Goal: Task Accomplishment & Management: Manage account settings

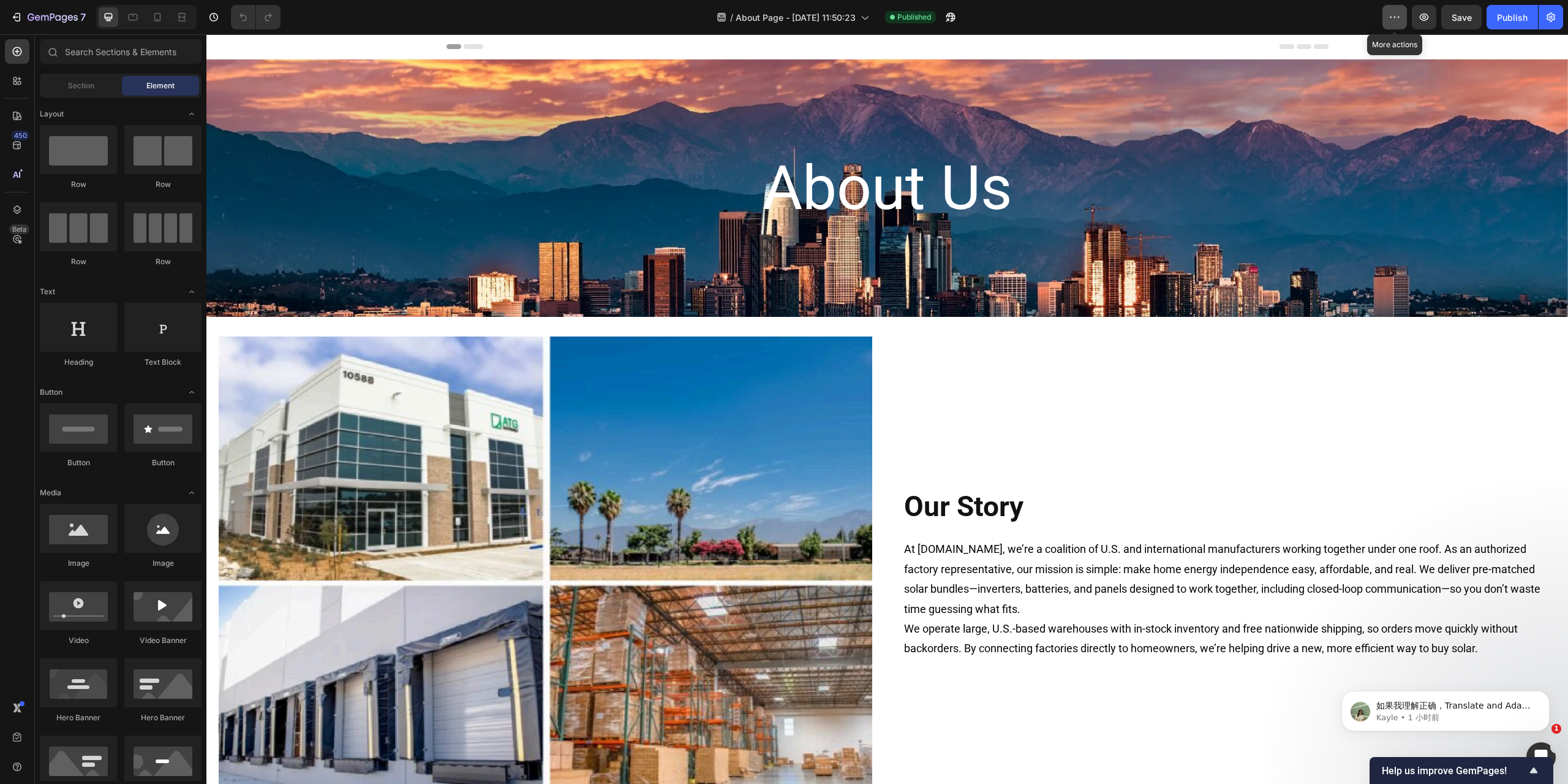
click at [940, 19] on icon "button" at bounding box center [1394, 17] width 12 height 12
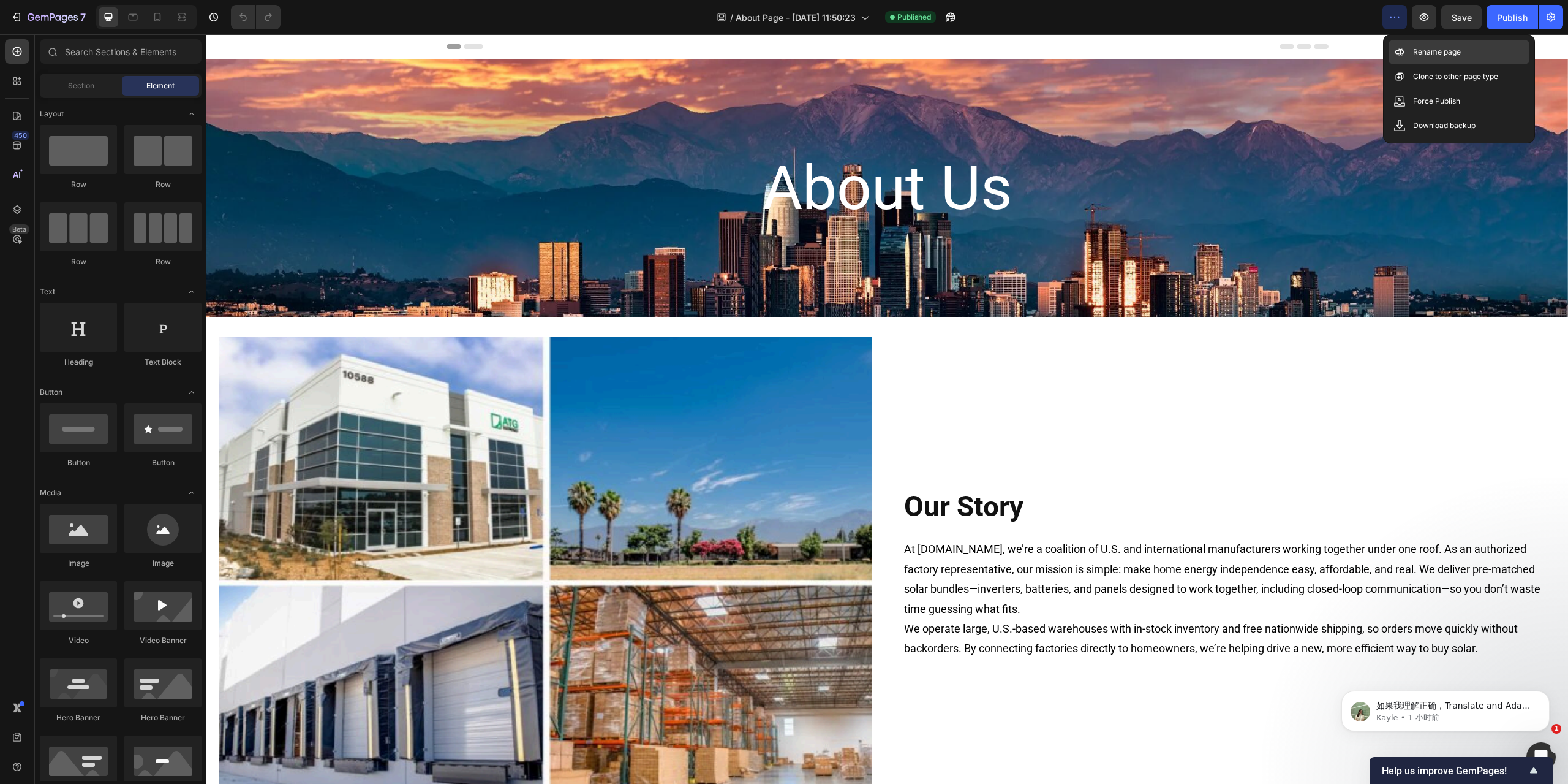
click at [940, 49] on p "Rename page" at bounding box center [1437, 52] width 48 height 12
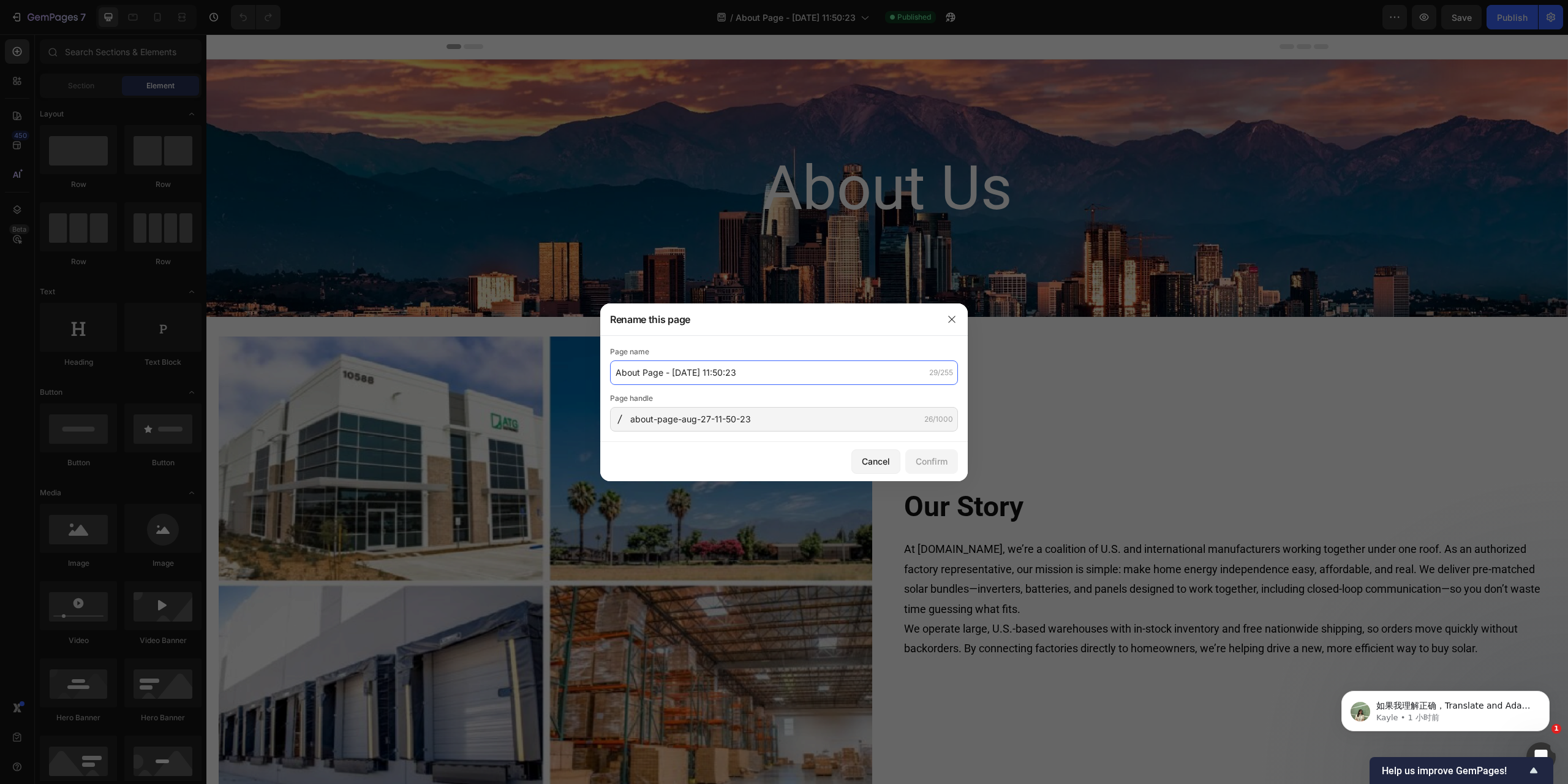
click at [710, 371] on input "About Page - Aug 27, 11:50:23" at bounding box center [784, 373] width 348 height 25
drag, startPoint x: 655, startPoint y: 371, endPoint x: 765, endPoint y: 371, distance: 110.0
click at [765, 371] on input "About Page - Aug 27, 11:50:23" at bounding box center [784, 373] width 348 height 25
type input "About Us"
click at [940, 430] on div "Confirm" at bounding box center [931, 461] width 32 height 13
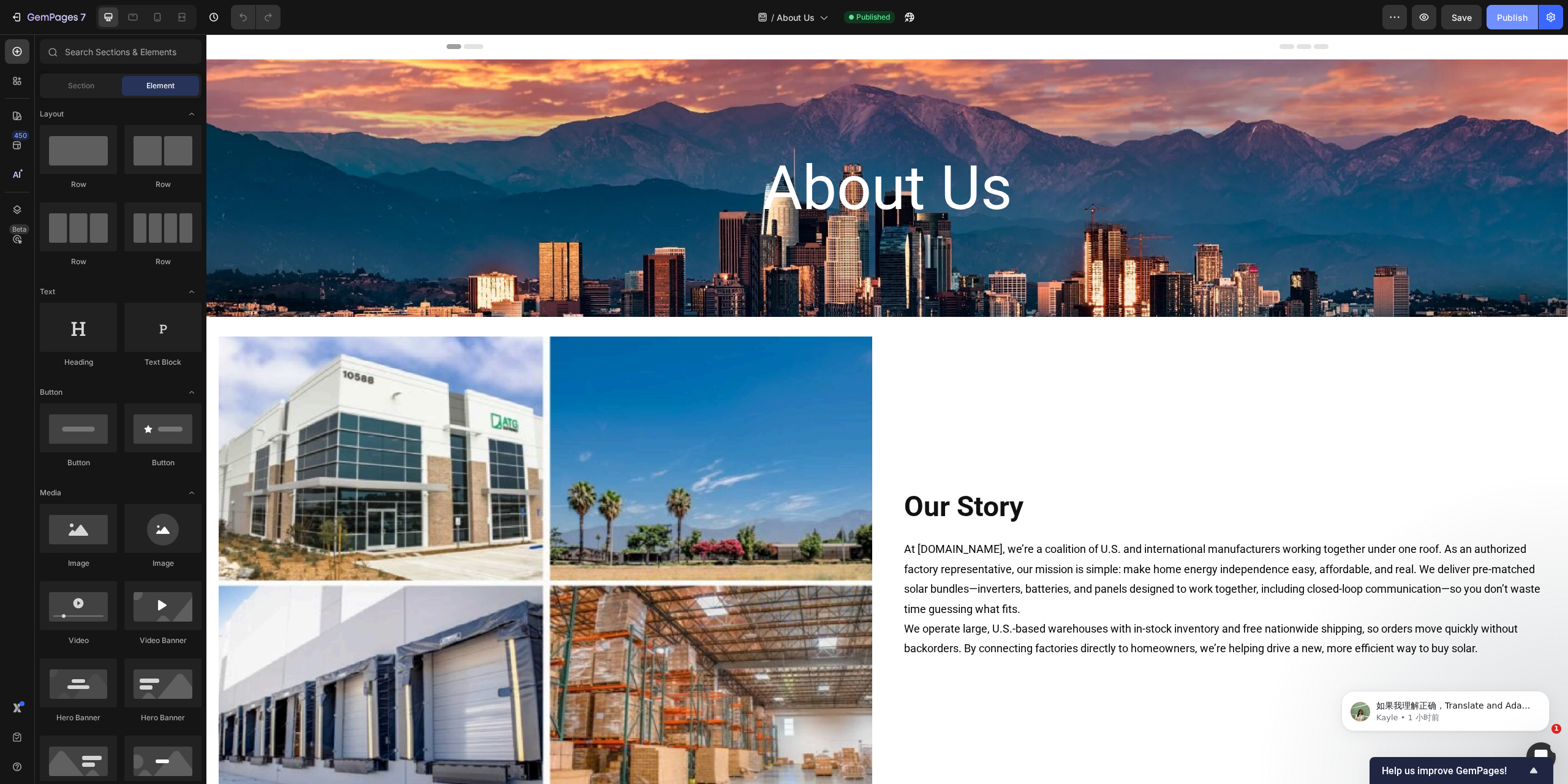
click at [940, 12] on div "Publish" at bounding box center [1512, 17] width 31 height 13
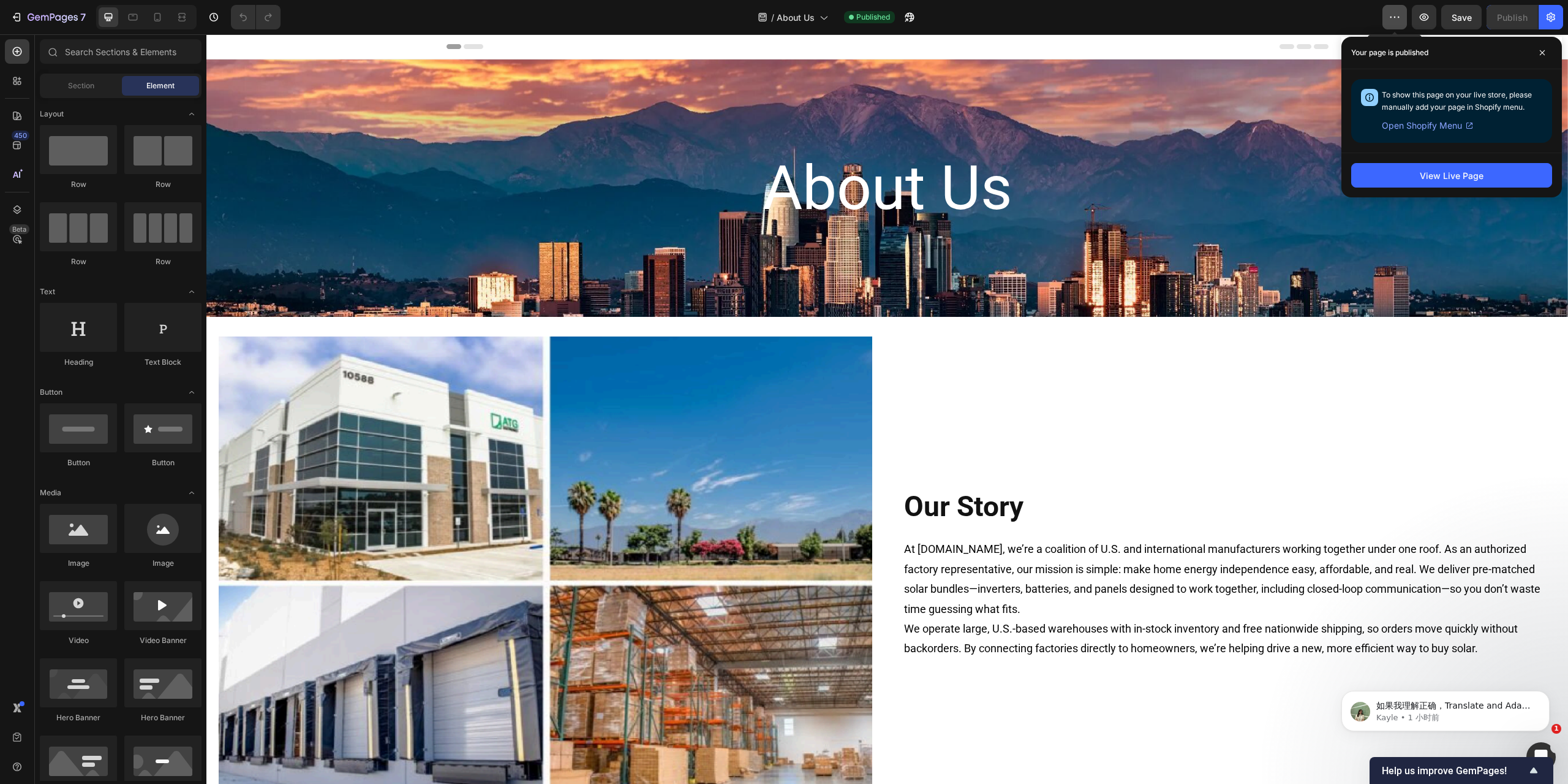
click at [940, 20] on button "button" at bounding box center [1394, 17] width 25 height 25
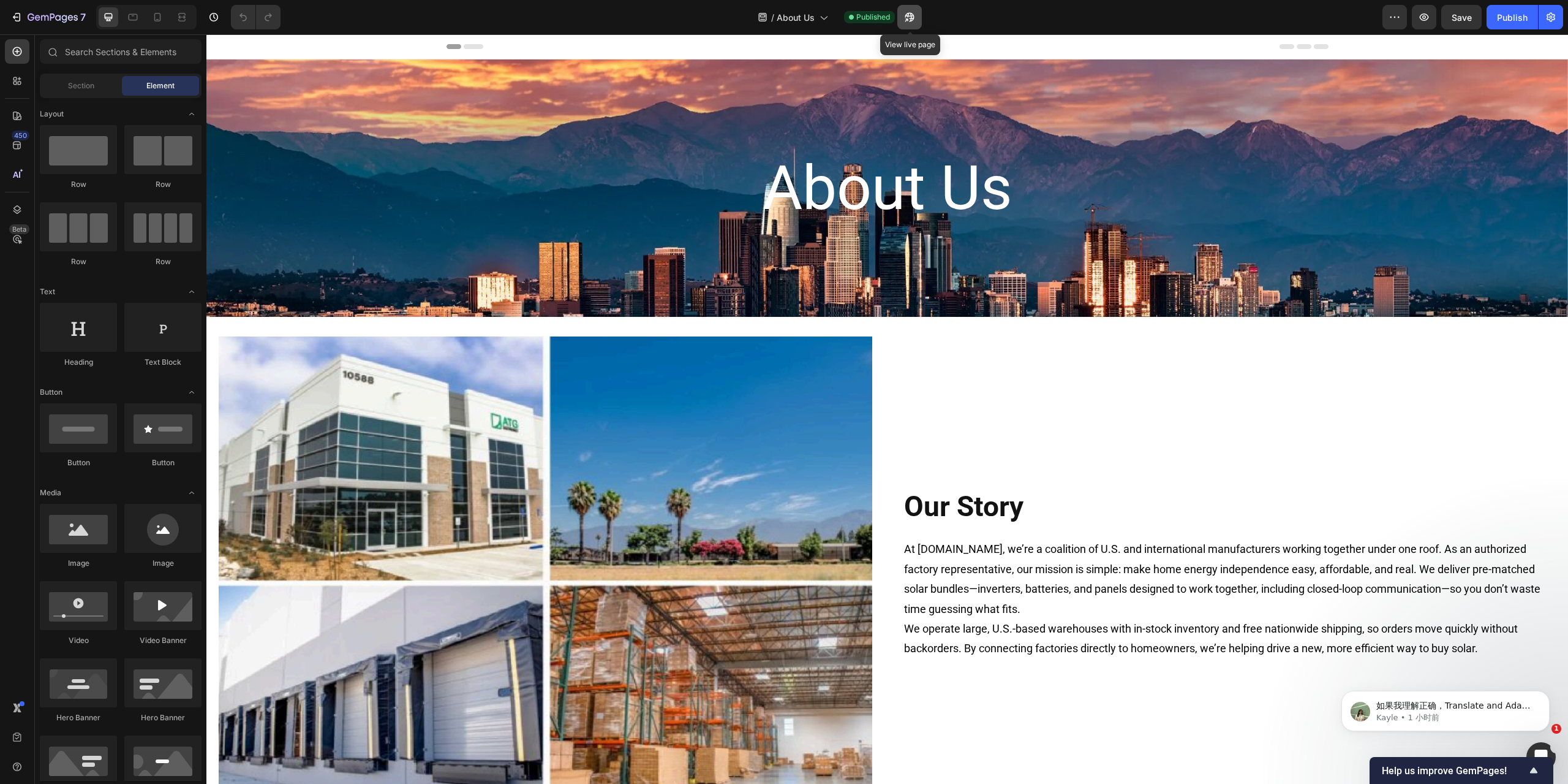
click at [910, 15] on icon "button" at bounding box center [909, 17] width 12 height 12
click at [820, 15] on icon at bounding box center [823, 17] width 12 height 12
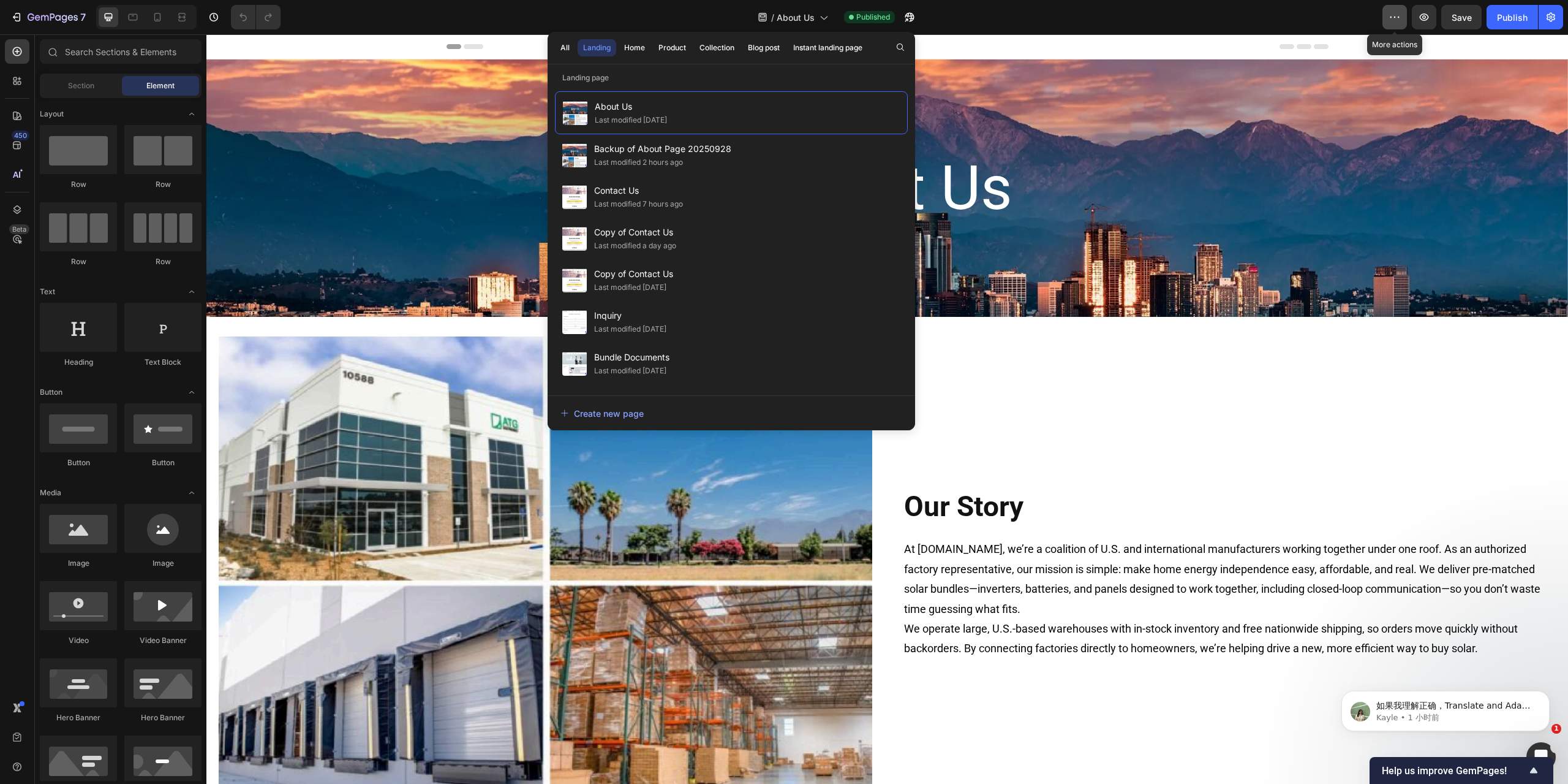
click at [940, 15] on button "button" at bounding box center [1394, 17] width 25 height 25
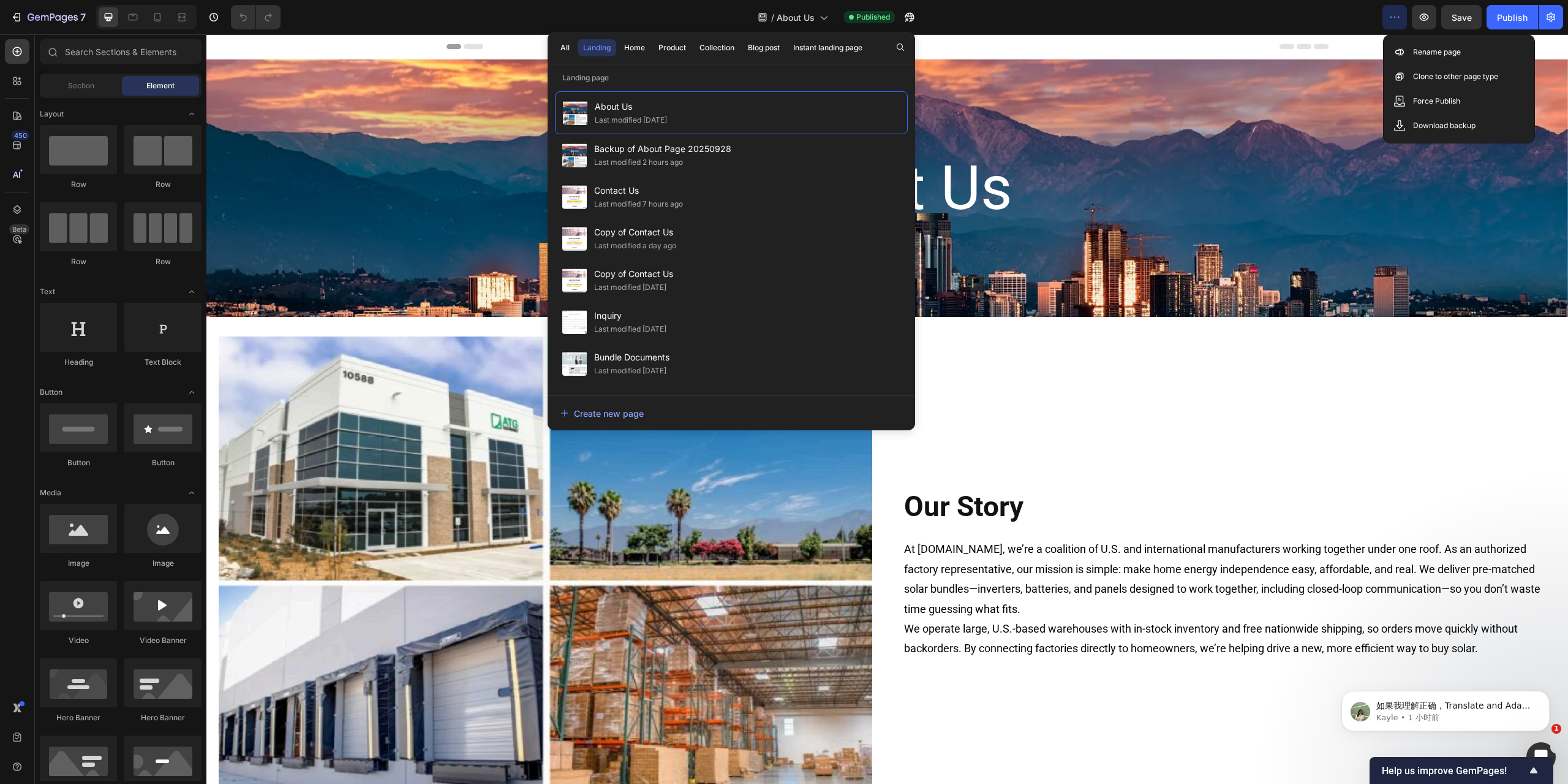
click at [940, 24] on div "/ About Us Published" at bounding box center [837, 17] width 1092 height 25
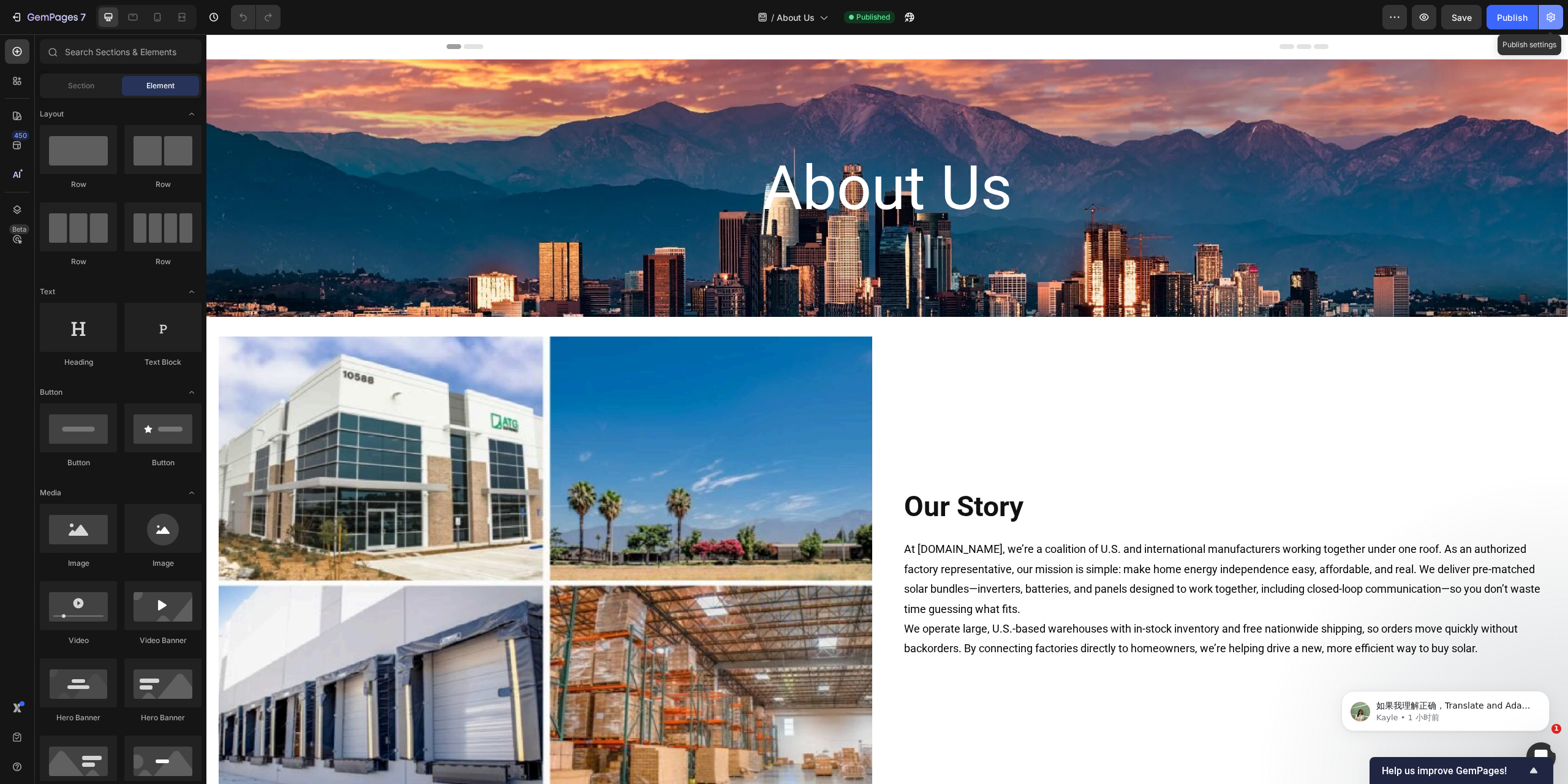
click at [940, 20] on icon "button" at bounding box center [1551, 17] width 12 height 12
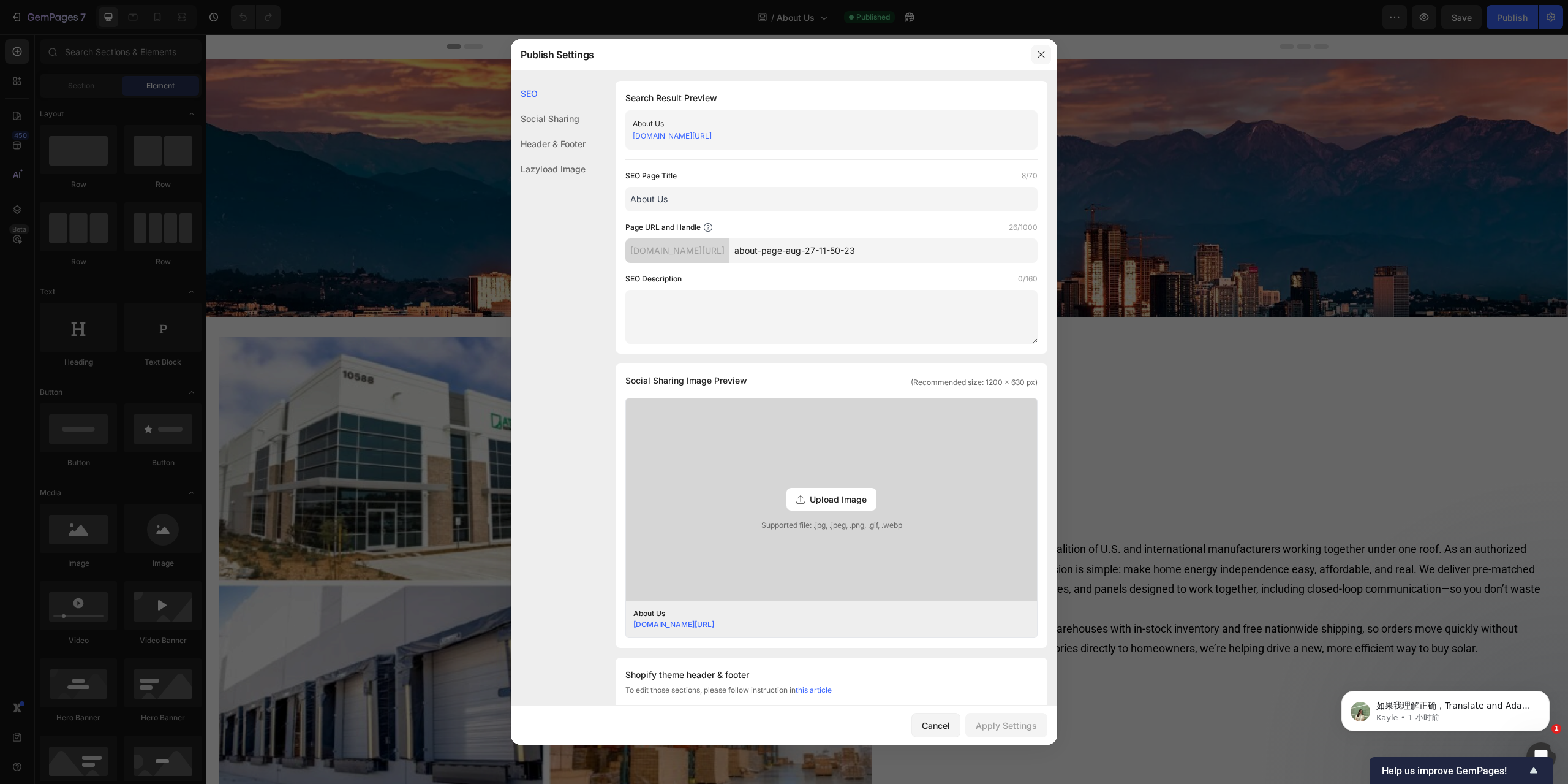
click at [940, 51] on icon "button" at bounding box center [1041, 54] width 10 height 10
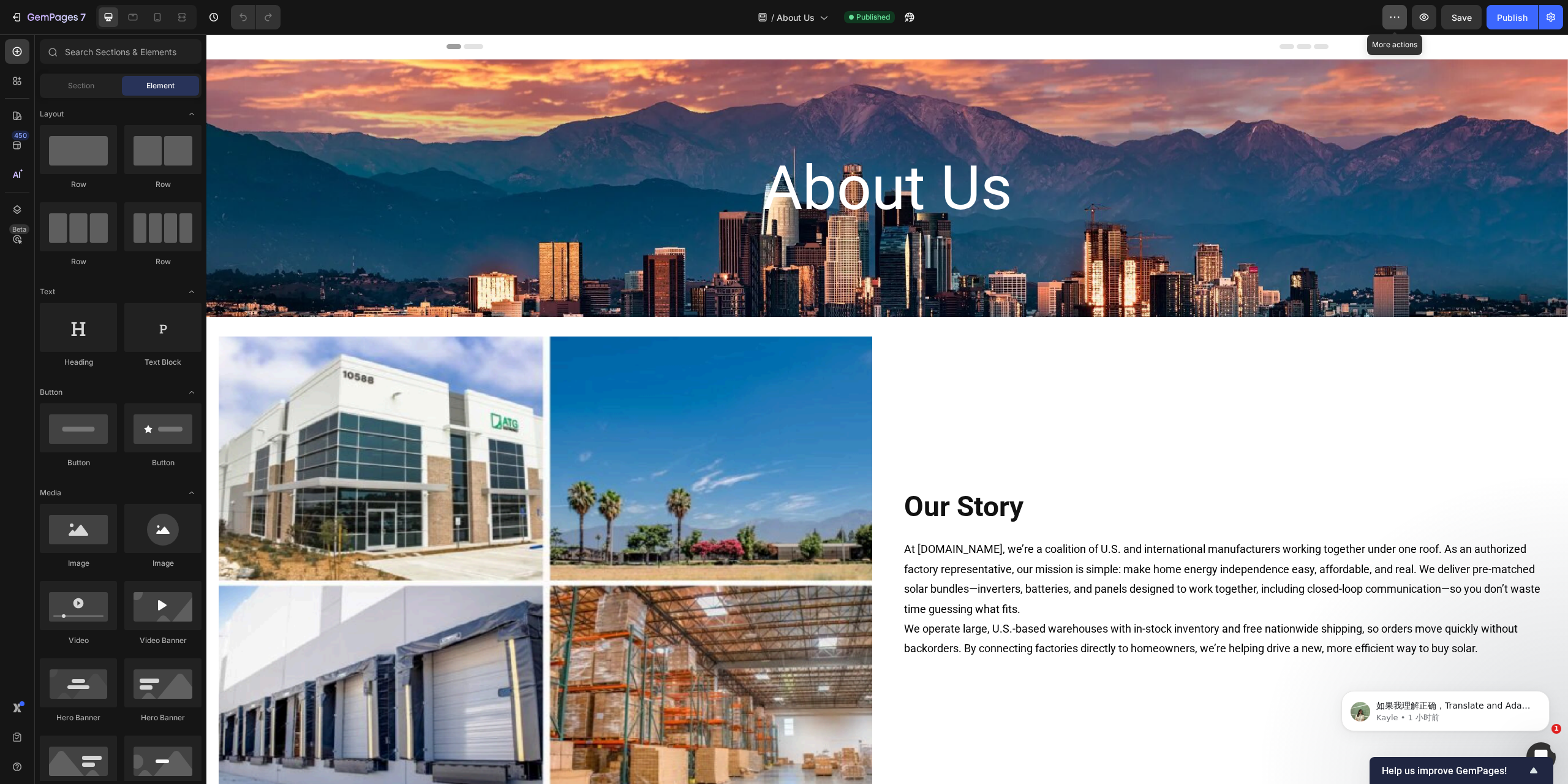
click at [940, 8] on button "button" at bounding box center [1394, 17] width 25 height 25
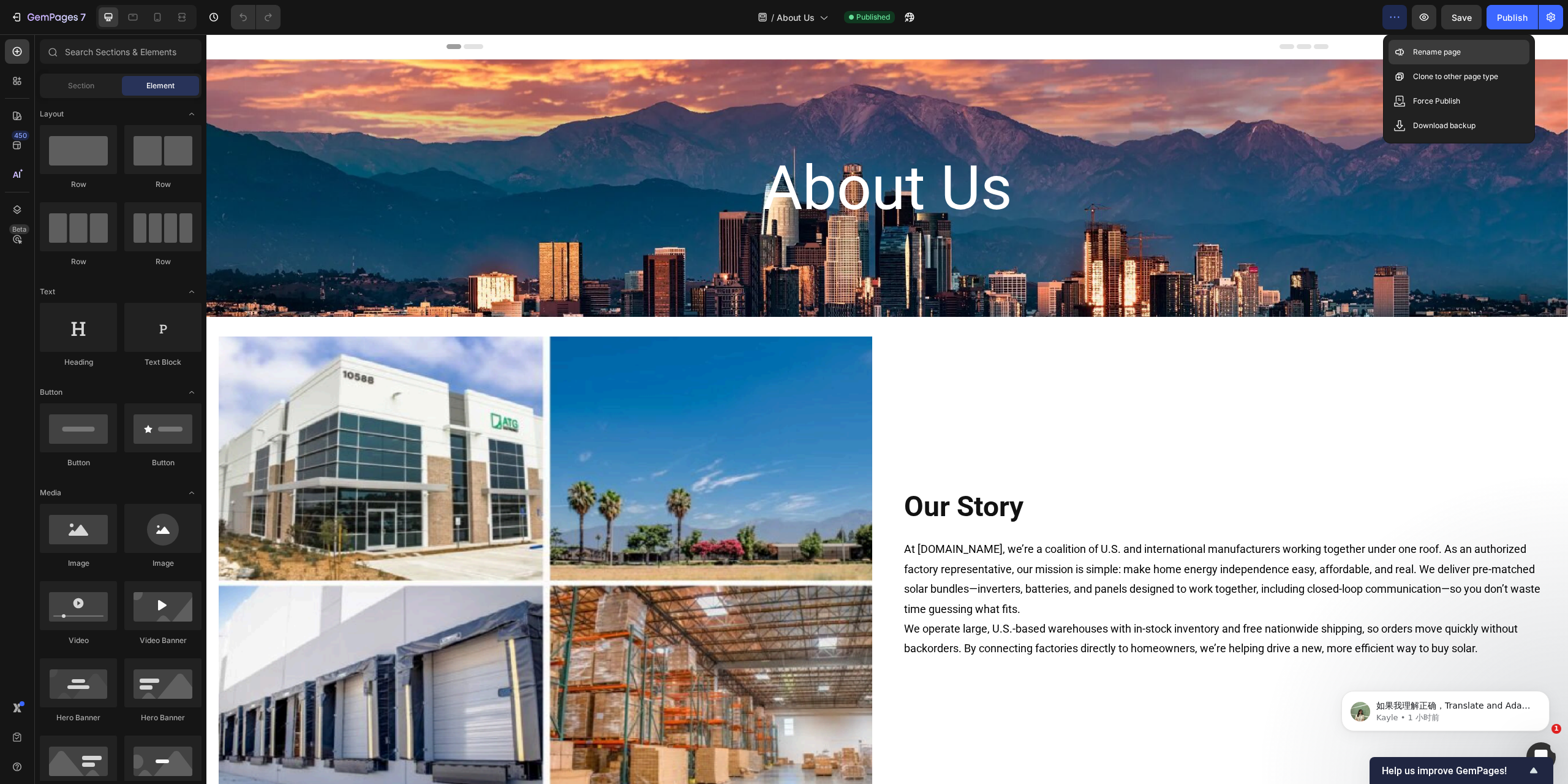
click at [940, 54] on p "Rename page" at bounding box center [1437, 52] width 48 height 12
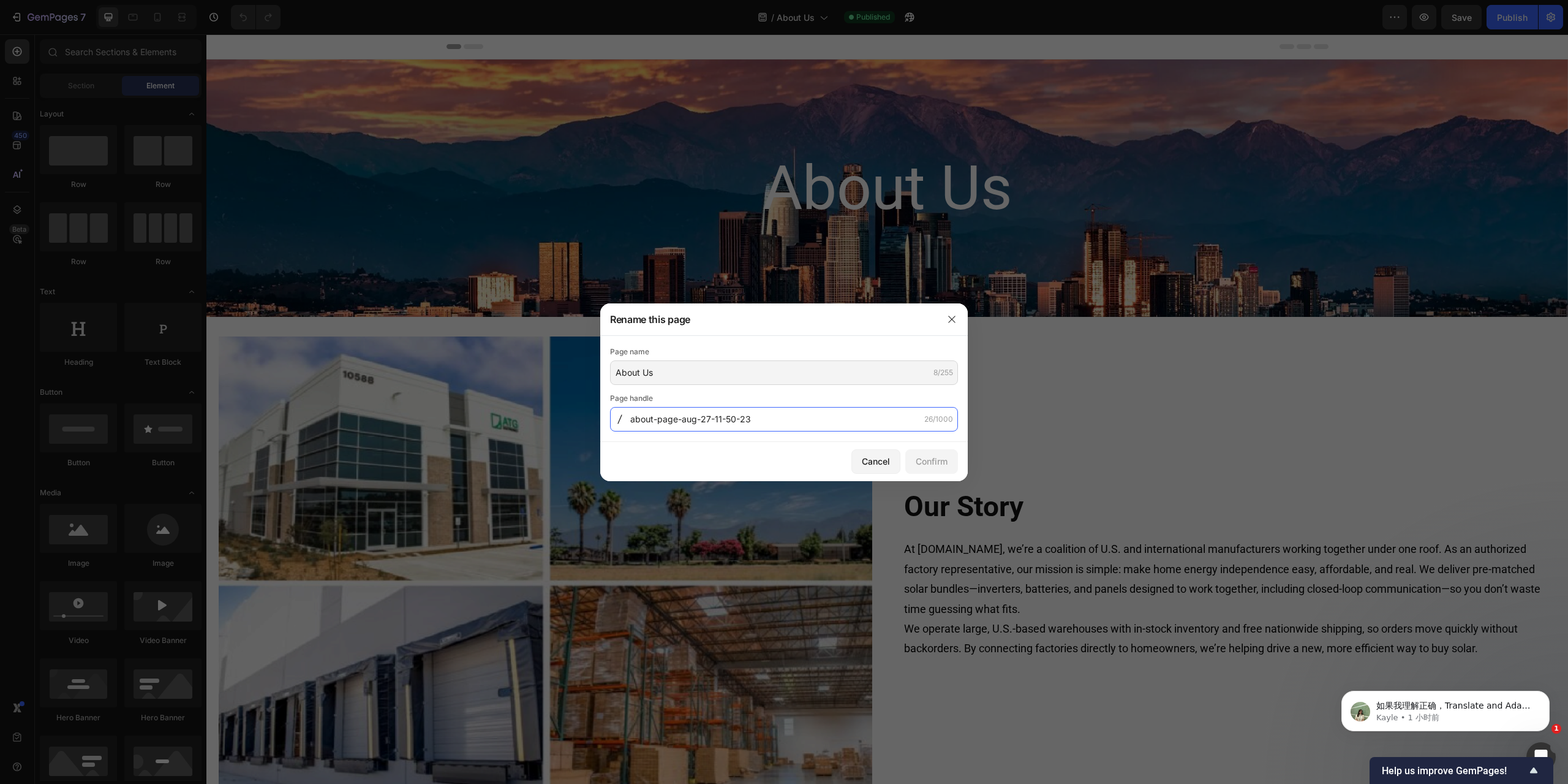
click at [748, 417] on input "about-page-aug-27-11-50-23" at bounding box center [784, 419] width 348 height 25
type input "about-us"
click at [931, 430] on div "Confirm" at bounding box center [931, 461] width 32 height 13
click at [940, 317] on icon "button" at bounding box center [951, 319] width 10 height 10
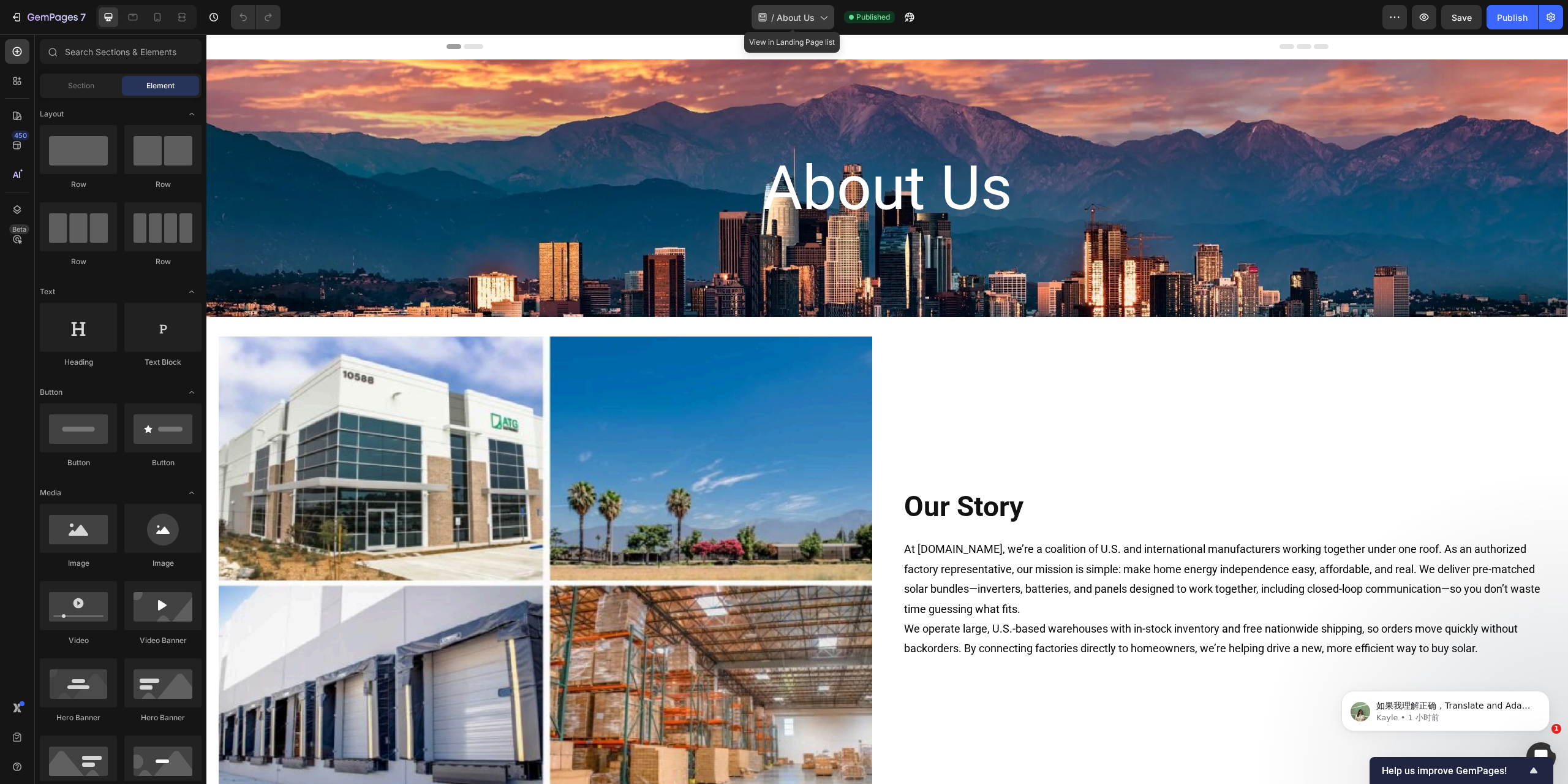
click at [812, 19] on span "About Us" at bounding box center [796, 17] width 38 height 13
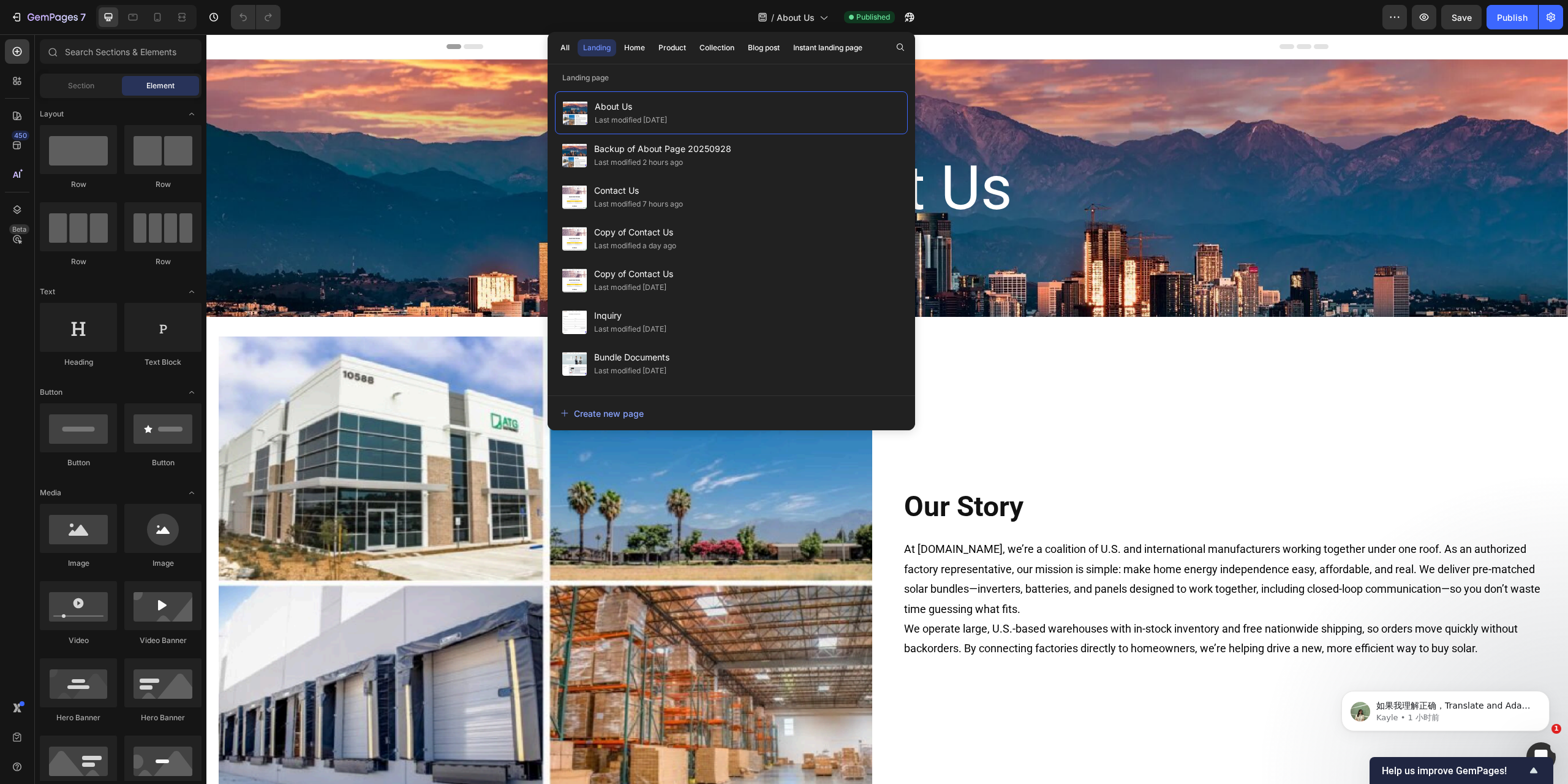
click at [940, 23] on div "/ About Us Published" at bounding box center [837, 17] width 1092 height 25
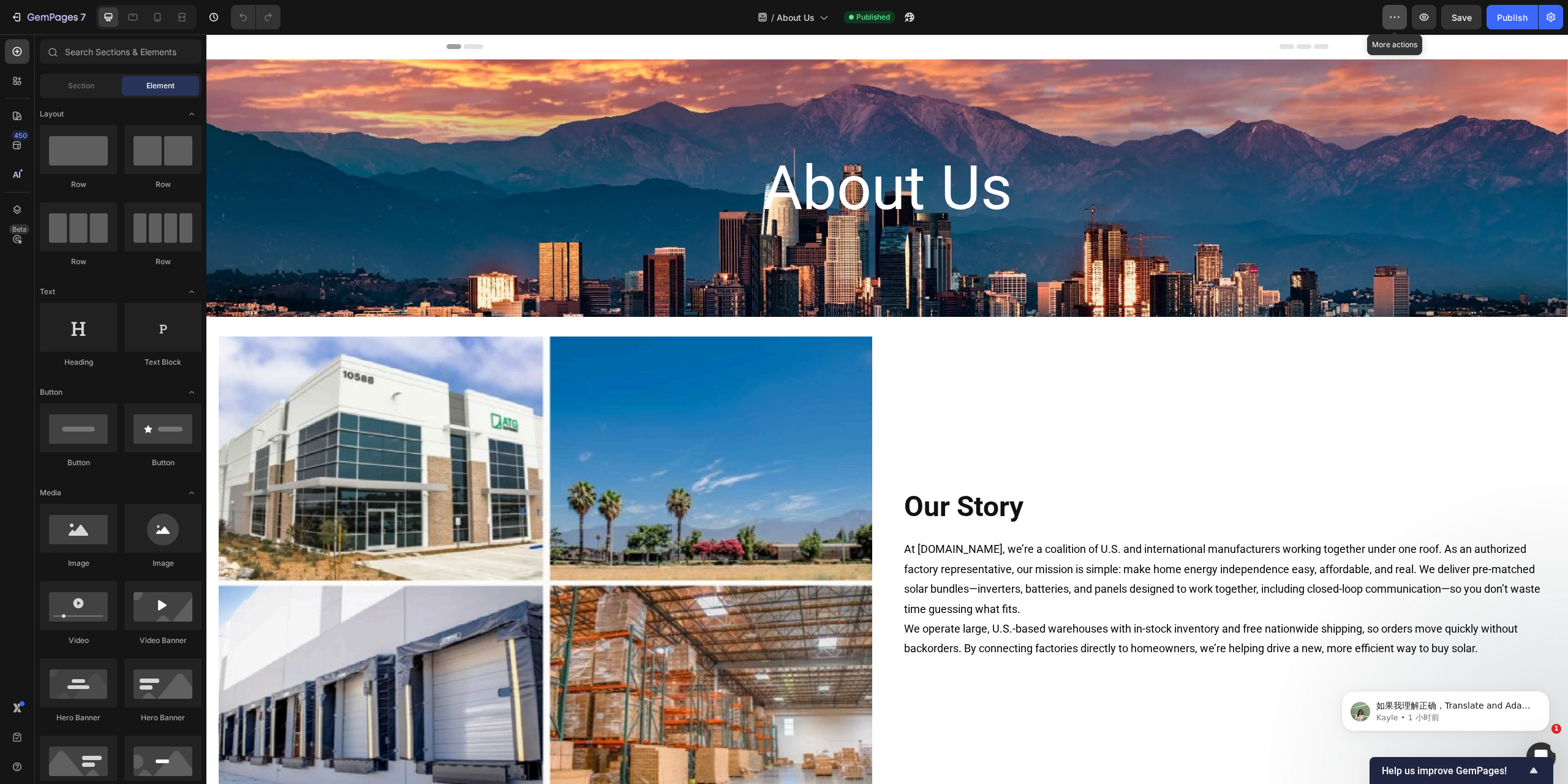
click at [940, 18] on button "button" at bounding box center [1394, 17] width 25 height 25
click at [940, 22] on button "button" at bounding box center [1551, 17] width 25 height 25
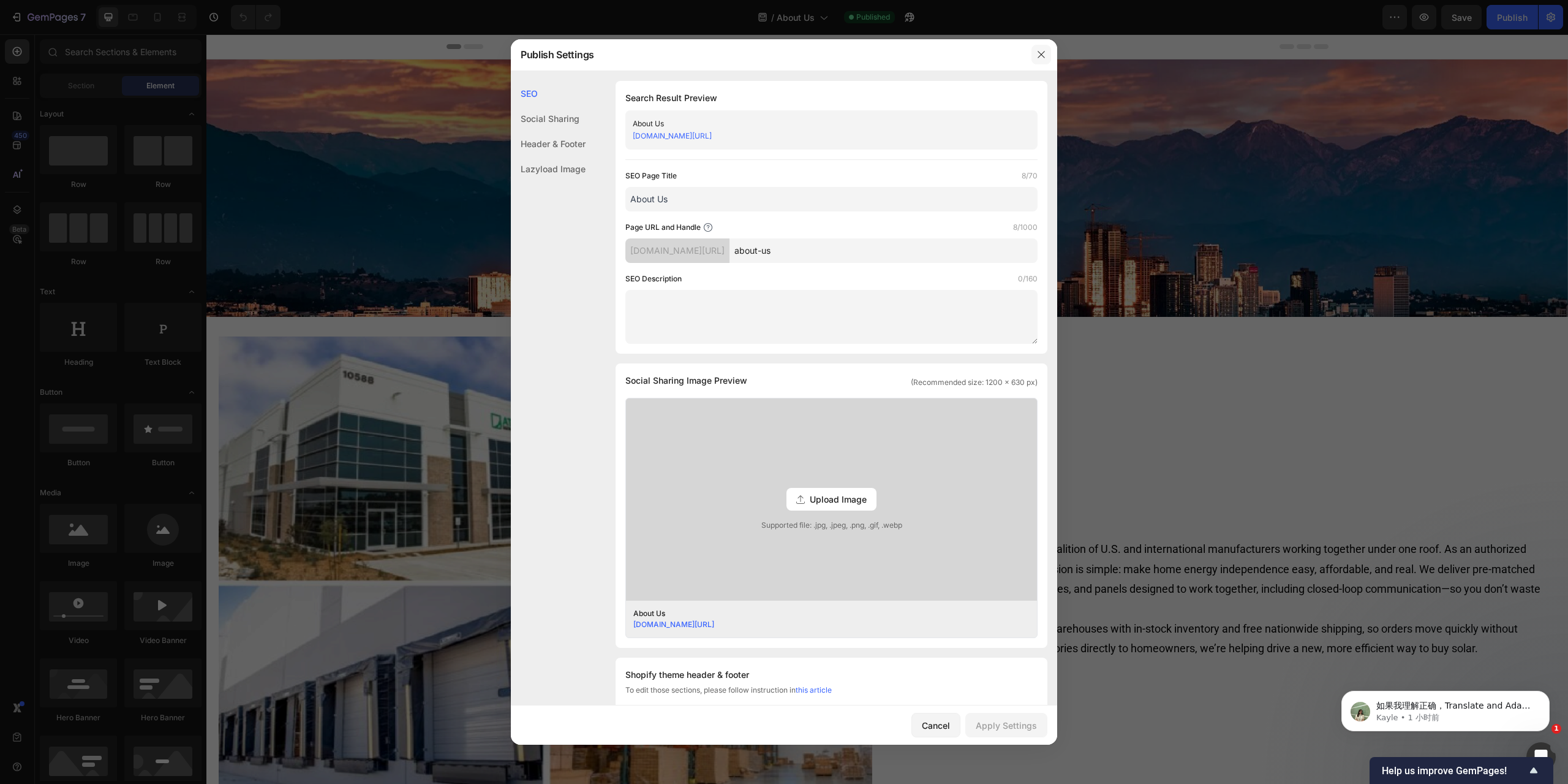
click at [940, 50] on icon "button" at bounding box center [1041, 54] width 10 height 10
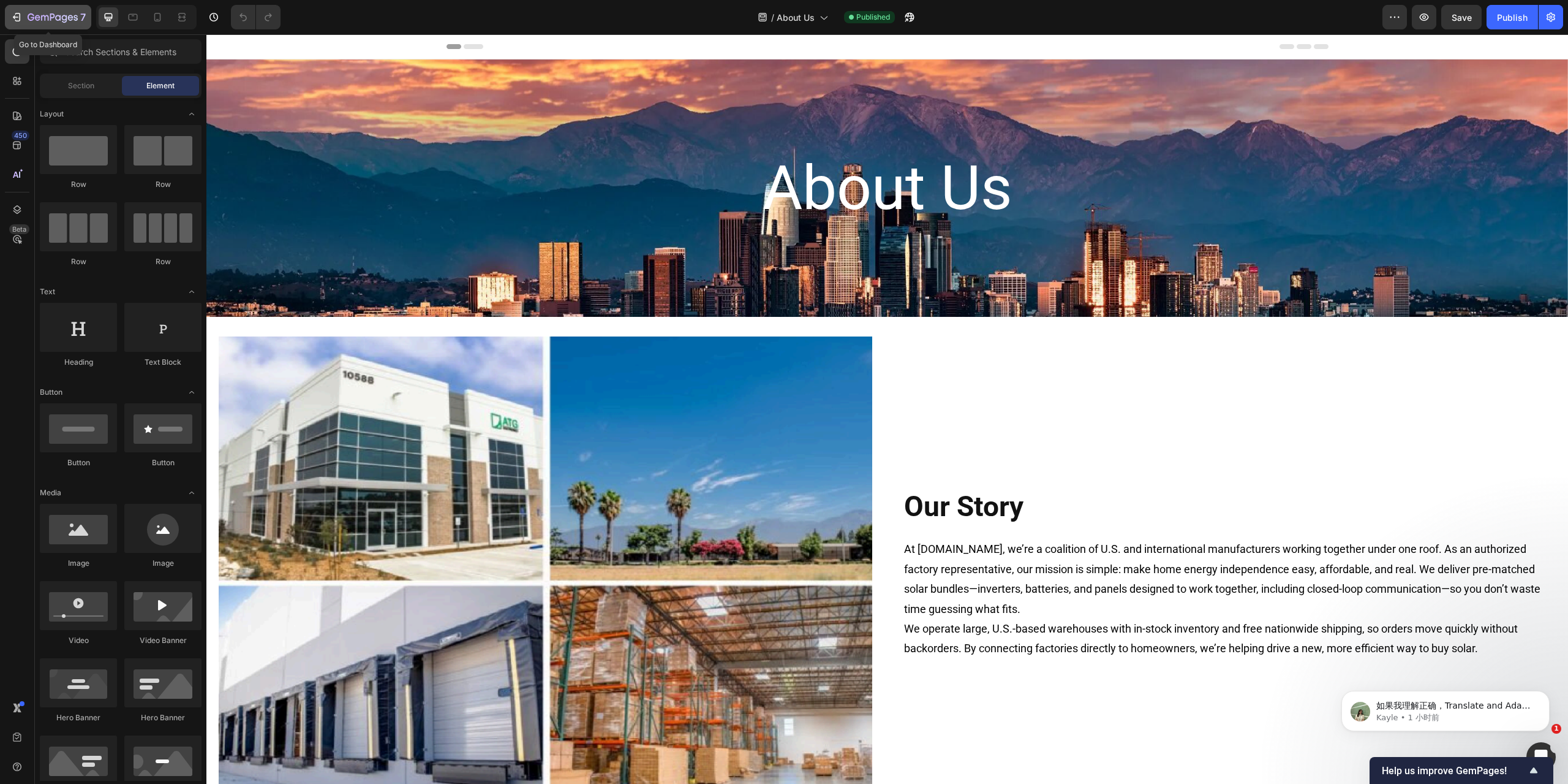
click at [16, 21] on icon "button" at bounding box center [17, 16] width 5 height 8
